Goal: Find specific page/section: Locate item on page

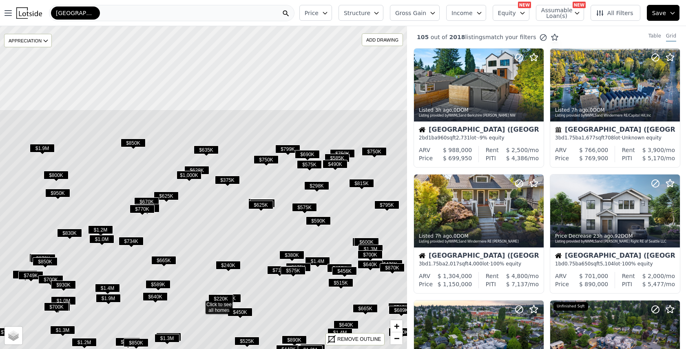
drag, startPoint x: 214, startPoint y: 92, endPoint x: 210, endPoint y: 242, distance: 150.1
click at [210, 242] on icon at bounding box center [200, 303] width 490 height 389
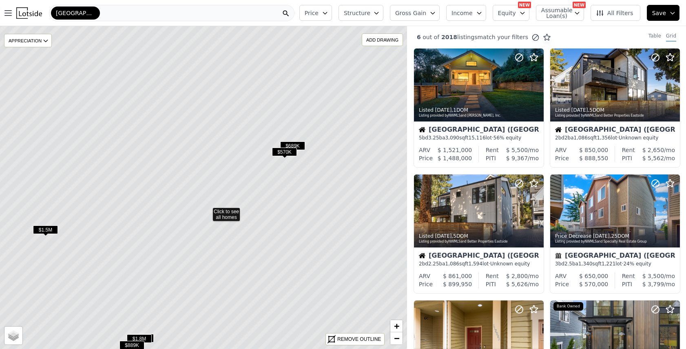
drag, startPoint x: 214, startPoint y: 69, endPoint x: 218, endPoint y: 92, distance: 23.5
click at [218, 92] on icon at bounding box center [207, 210] width 490 height 389
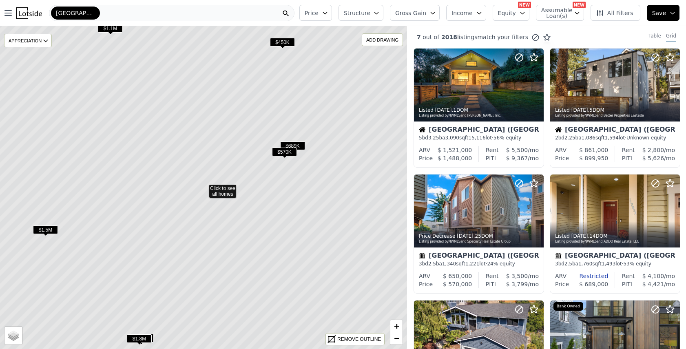
click at [226, 190] on icon at bounding box center [203, 187] width 490 height 389
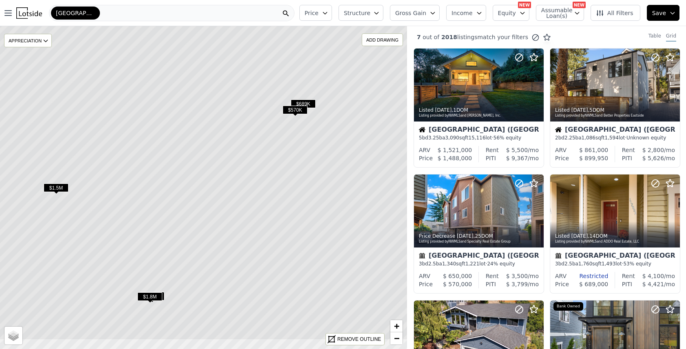
drag, startPoint x: 221, startPoint y: 246, endPoint x: 232, endPoint y: 204, distance: 43.2
click at [232, 204] on icon at bounding box center [214, 145] width 490 height 389
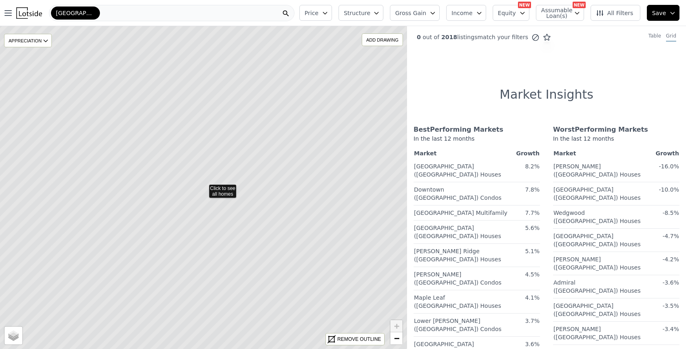
click at [272, 120] on icon at bounding box center [203, 187] width 490 height 389
click at [272, 118] on icon at bounding box center [203, 187] width 490 height 389
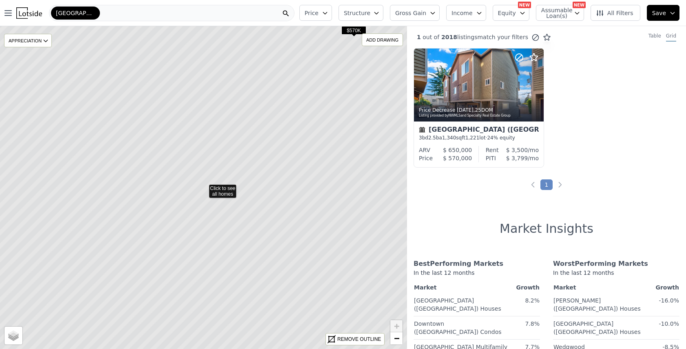
click at [229, 187] on icon at bounding box center [203, 187] width 490 height 389
click at [226, 193] on icon at bounding box center [203, 187] width 490 height 389
click at [225, 196] on icon at bounding box center [203, 187] width 490 height 389
